Goal: Transaction & Acquisition: Purchase product/service

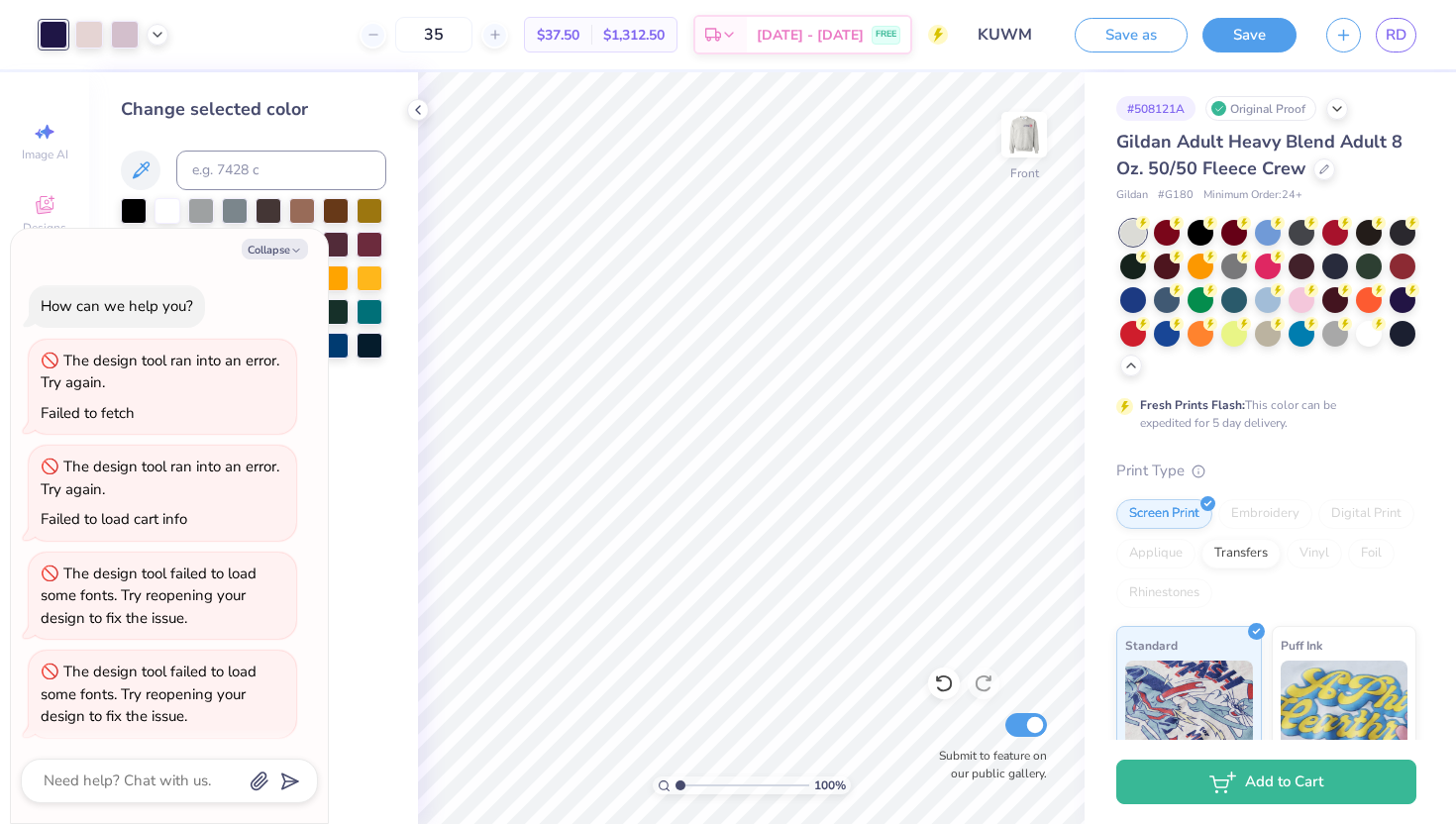
scroll to position [316, 0]
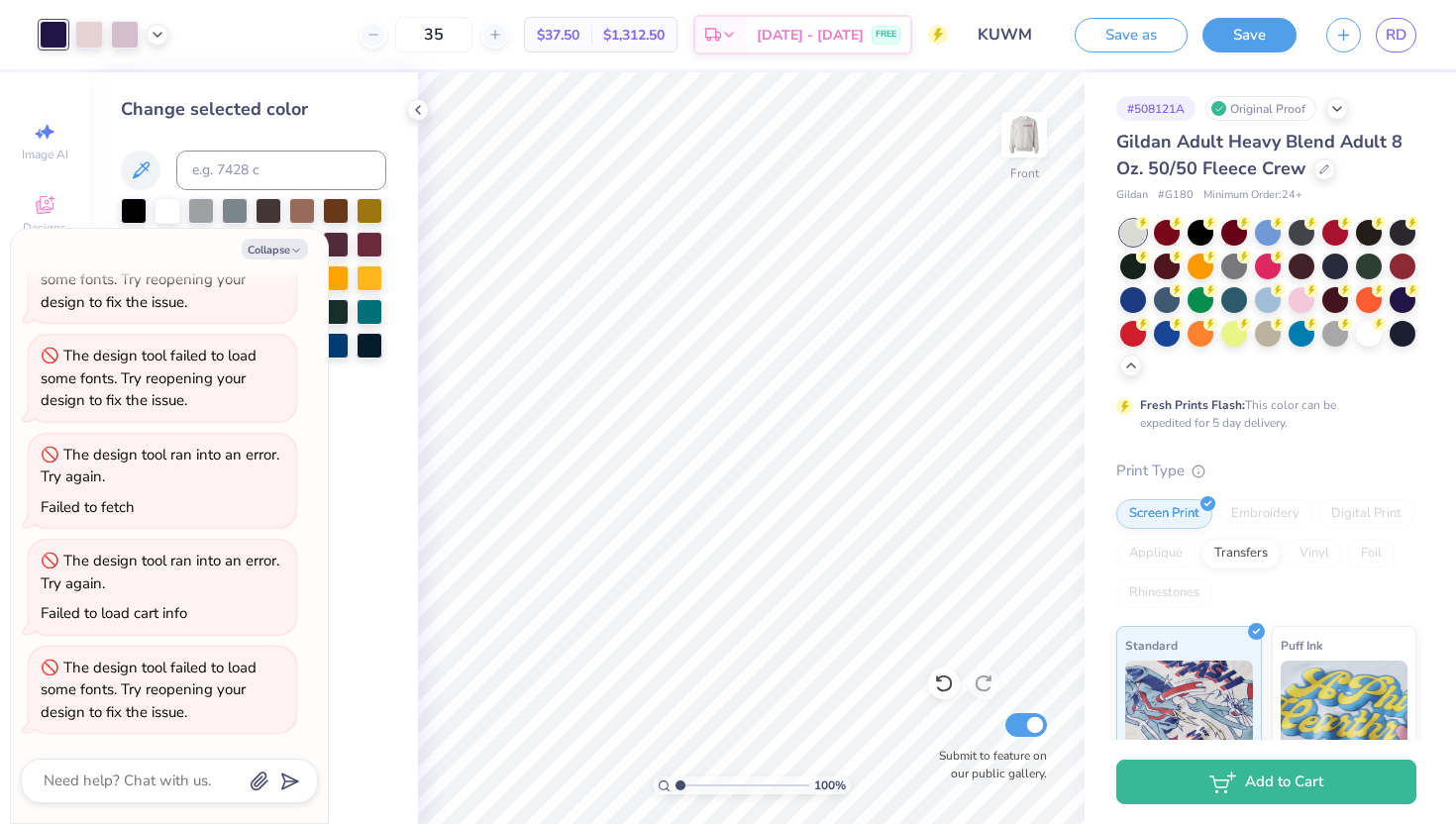
click at [580, 33] on span "$37.50" at bounding box center [558, 35] width 43 height 21
click at [447, 31] on input "35" at bounding box center [434, 35] width 78 height 36
click at [455, 29] on input "35" at bounding box center [434, 35] width 78 height 36
click at [334, 35] on div "35 $37.50 Per Item $1,312.50 Total Est. Delivery [DATE] - [DATE] FREE" at bounding box center [565, 35] width 765 height 70
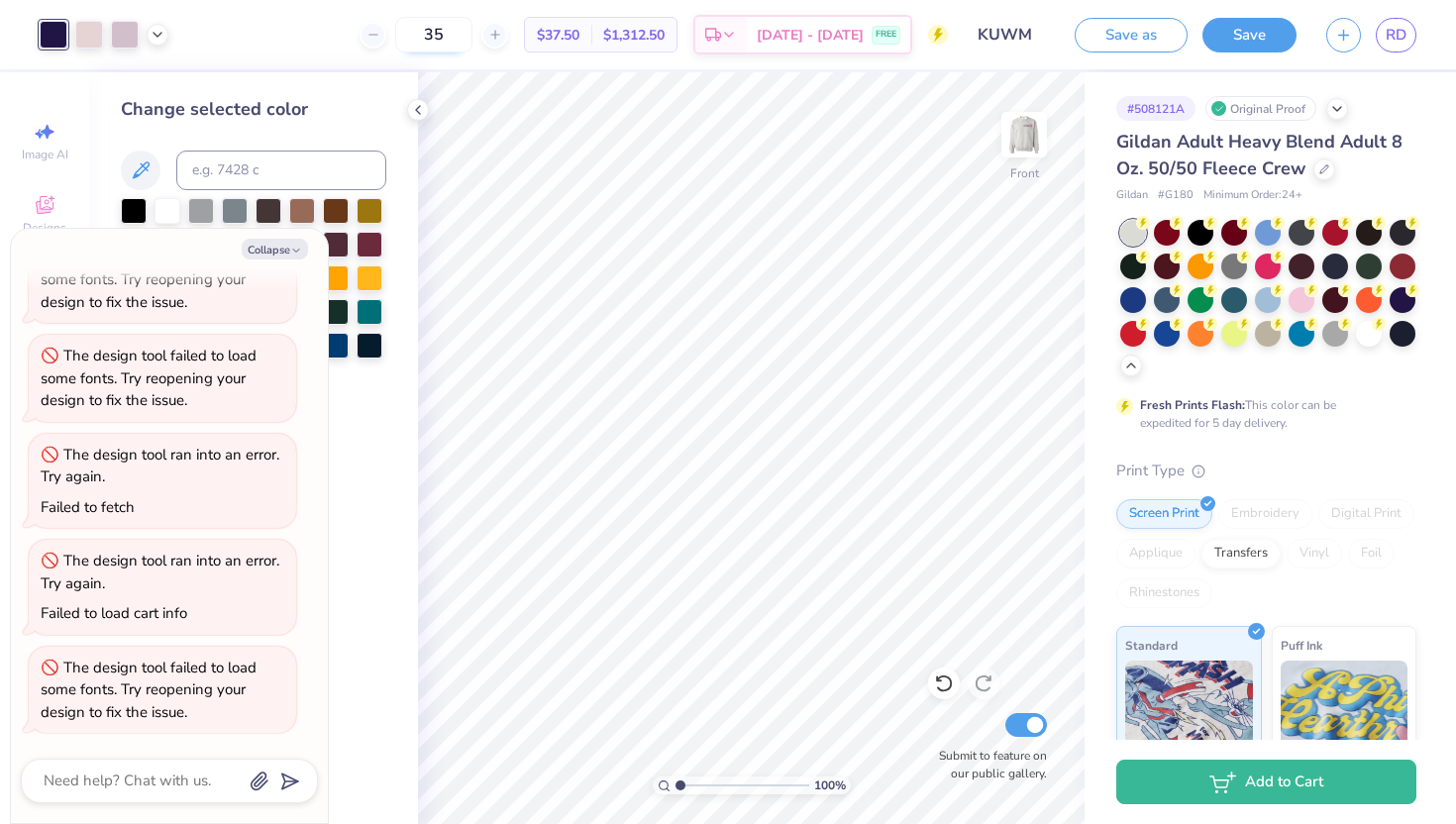
click at [460, 46] on input "35" at bounding box center [434, 35] width 78 height 36
click at [459, 40] on input "35" at bounding box center [434, 35] width 78 height 36
type input "20"
